Goal: Navigation & Orientation: Understand site structure

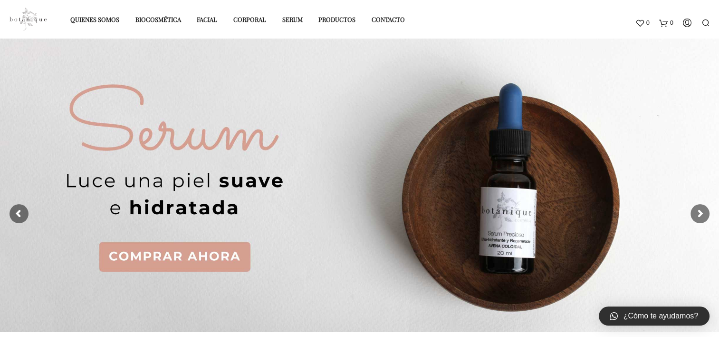
scroll to position [63, 0]
drag, startPoint x: 0, startPoint y: 0, endPoint x: 367, endPoint y: 186, distance: 411.2
click at [367, 186] on span at bounding box center [359, 214] width 719 height 380
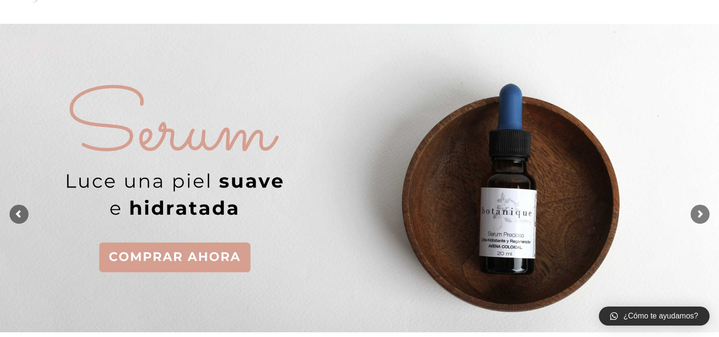
scroll to position [0, 0]
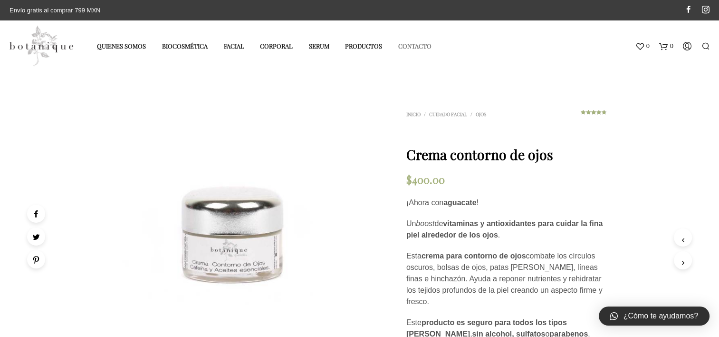
click at [401, 48] on link "Contacto" at bounding box center [415, 46] width 48 height 16
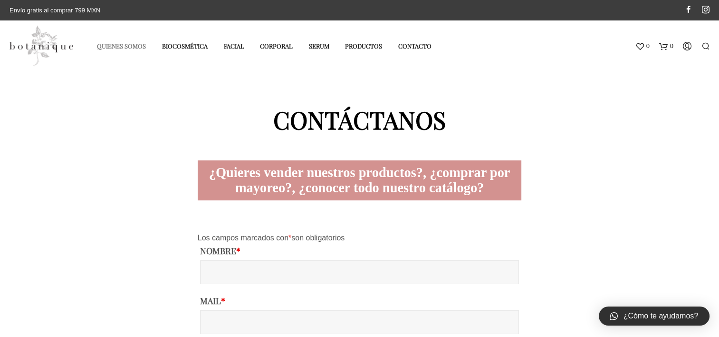
click at [125, 46] on link "Quienes somos" at bounding box center [121, 46] width 63 height 16
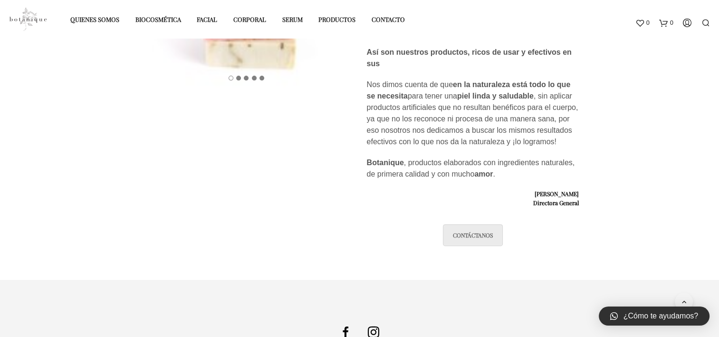
scroll to position [260, 0]
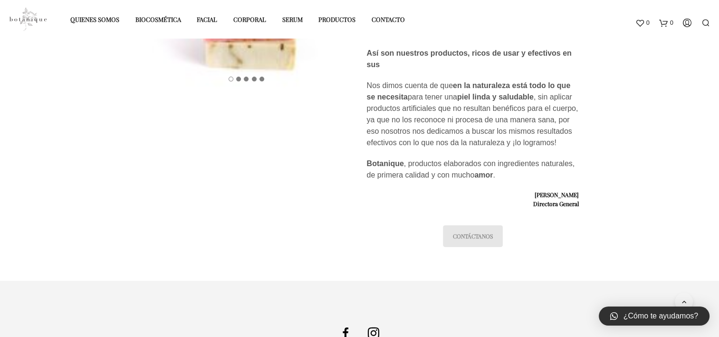
click at [460, 237] on link "contáctanos" at bounding box center [473, 236] width 60 height 22
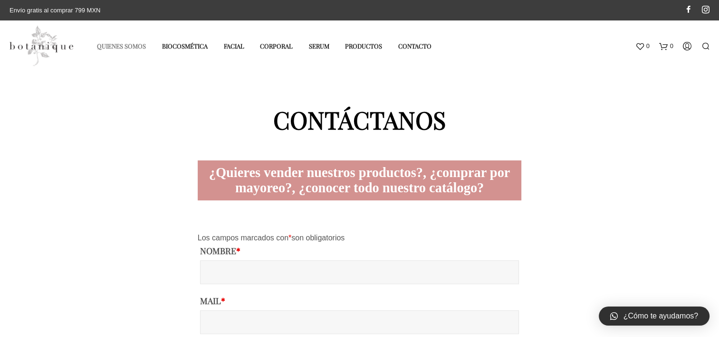
click at [136, 47] on link "Quienes somos" at bounding box center [121, 46] width 63 height 16
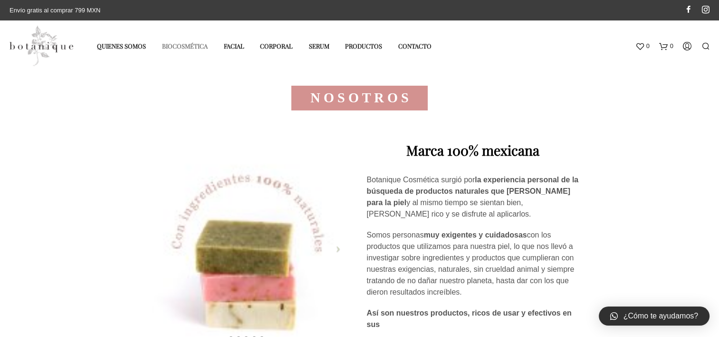
click at [186, 47] on link "Biocosmética" at bounding box center [185, 46] width 60 height 16
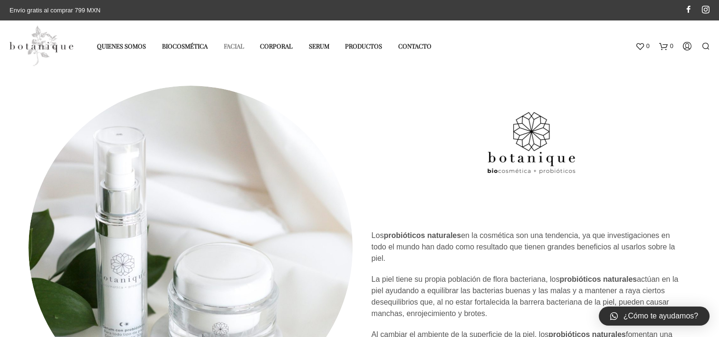
click at [231, 49] on link "Facial" at bounding box center [234, 46] width 35 height 16
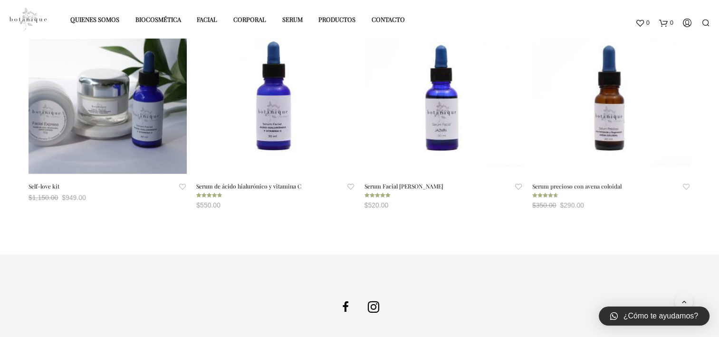
scroll to position [700, 0]
